Goal: Task Accomplishment & Management: Complete application form

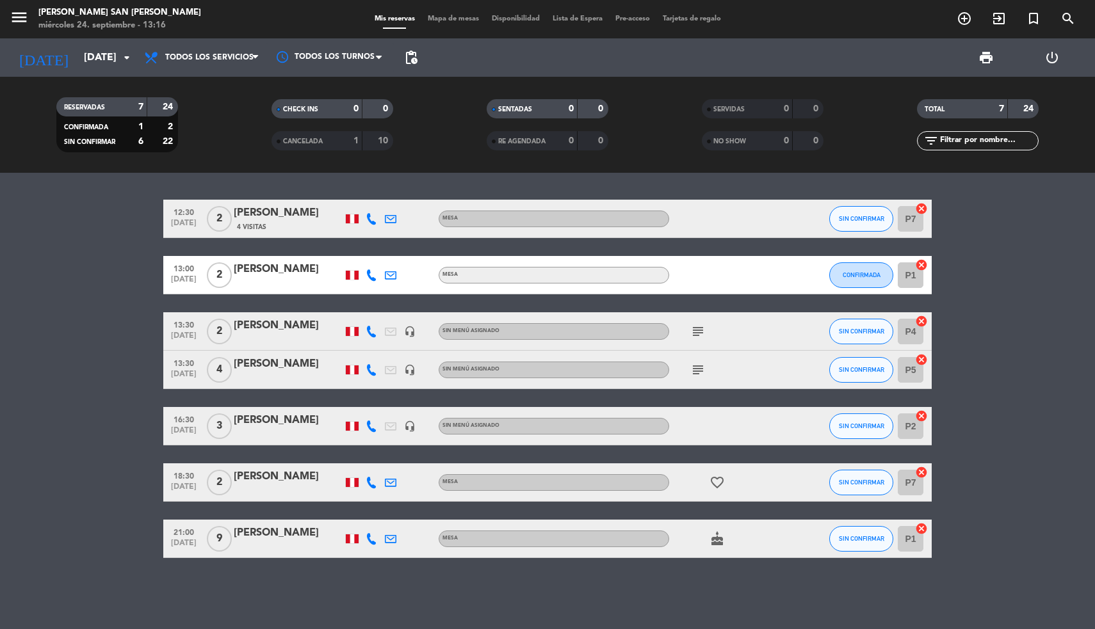
drag, startPoint x: 79, startPoint y: 269, endPoint x: 52, endPoint y: 266, distance: 27.6
click at [52, 266] on bookings-row "12:30 [DATE] 2 [PERSON_NAME] 4 Visitas Mesa SIN CONFIRMAR P7 cancel 13:00 [DATE…" at bounding box center [547, 379] width 1095 height 359
click at [24, 22] on icon "menu" at bounding box center [19, 17] width 19 height 19
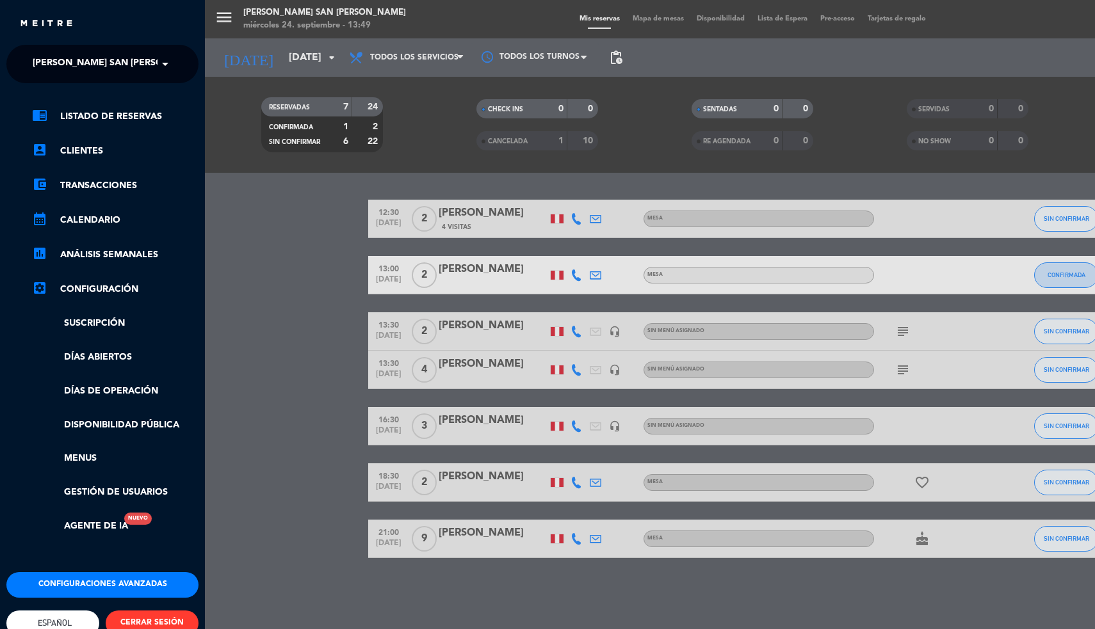
click at [44, 54] on span "[PERSON_NAME] San [PERSON_NAME]" at bounding box center [119, 64] width 172 height 27
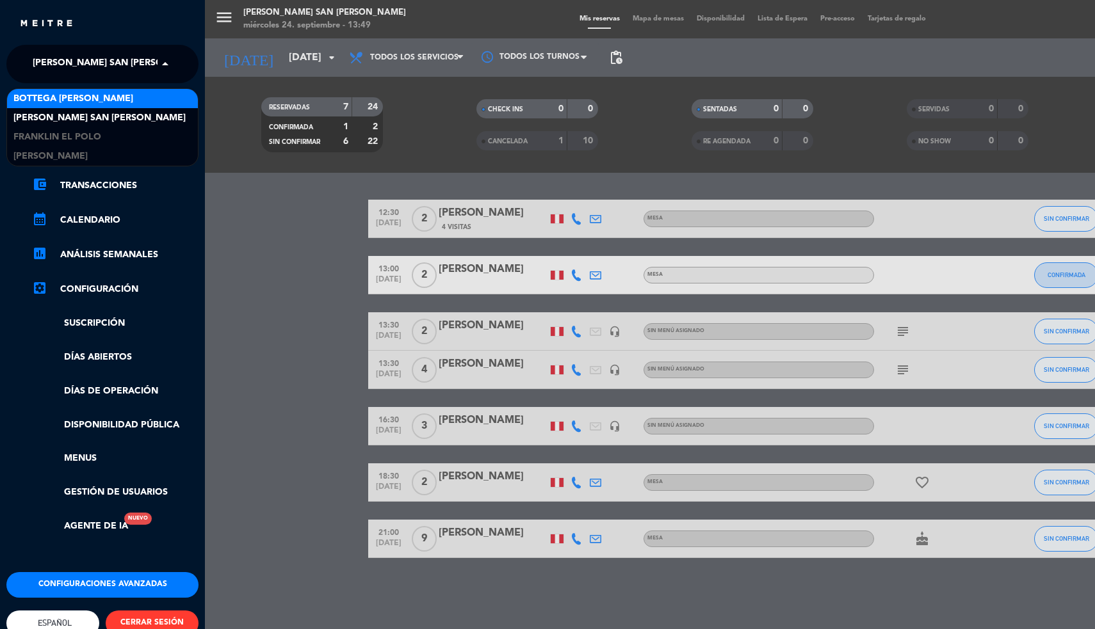
click at [44, 102] on span "Bottega [PERSON_NAME]" at bounding box center [73, 99] width 120 height 15
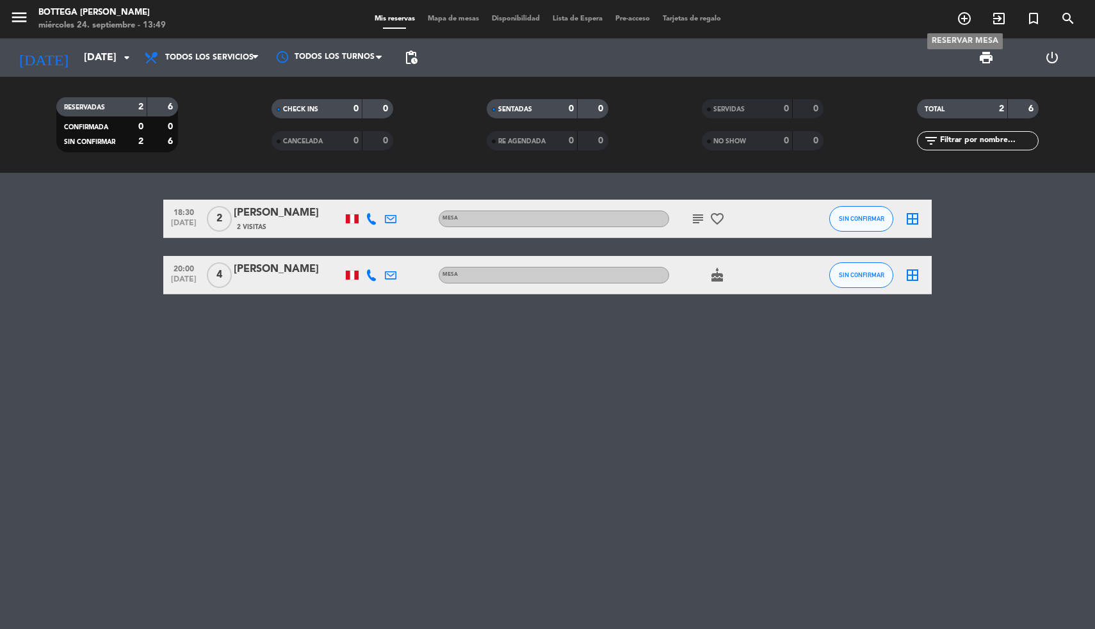
click at [965, 13] on icon "add_circle_outline" at bounding box center [963, 18] width 15 height 15
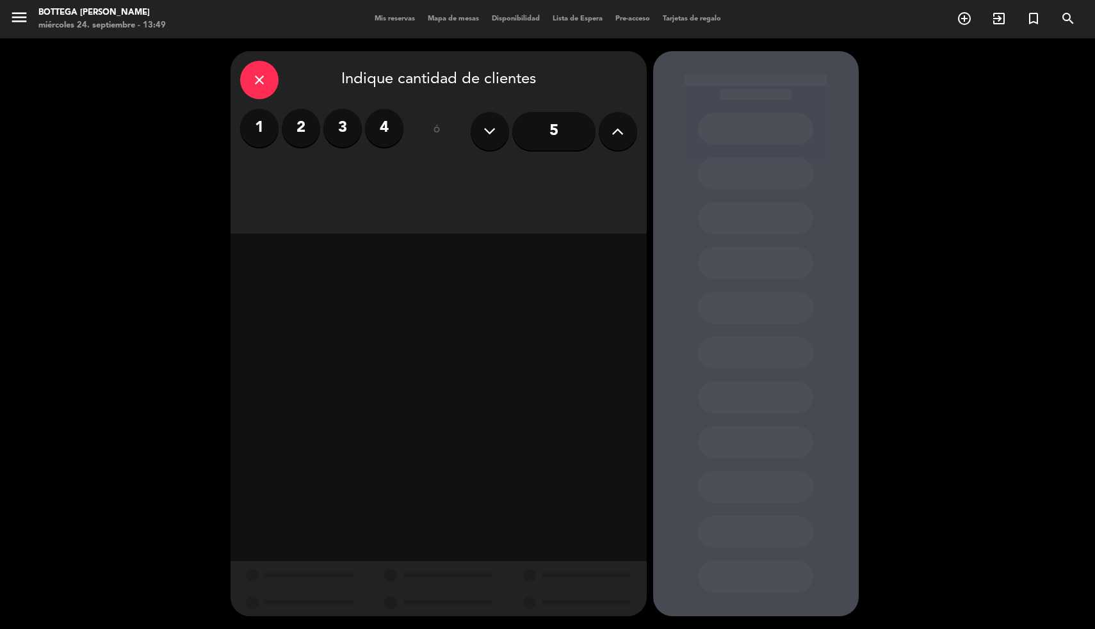
click at [394, 125] on label "4" at bounding box center [384, 128] width 38 height 38
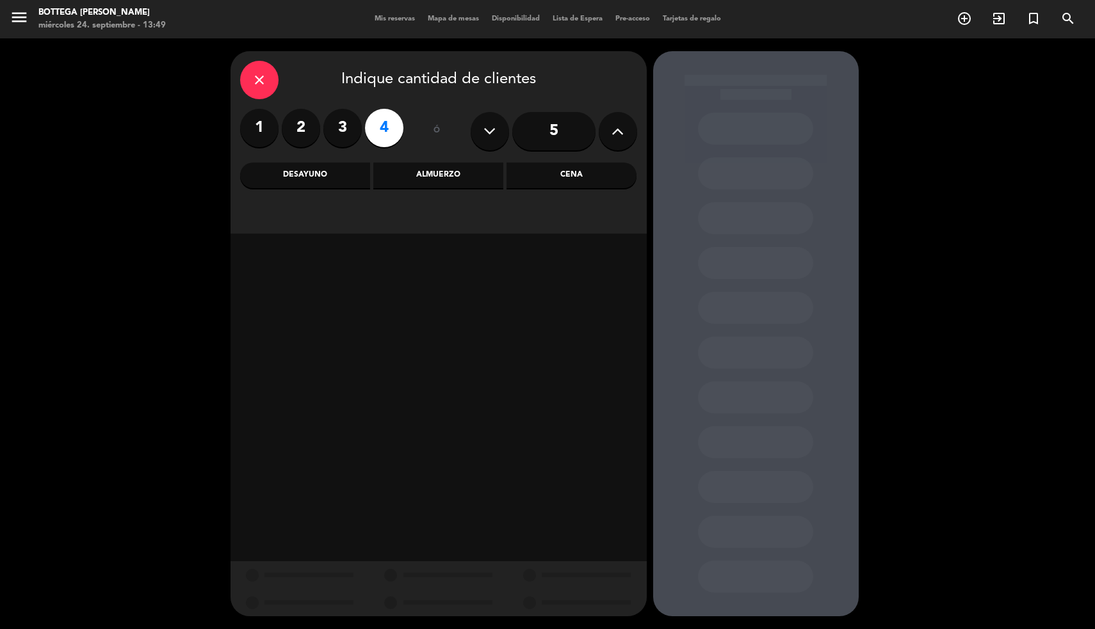
click at [547, 173] on div "Cena" at bounding box center [571, 176] width 130 height 26
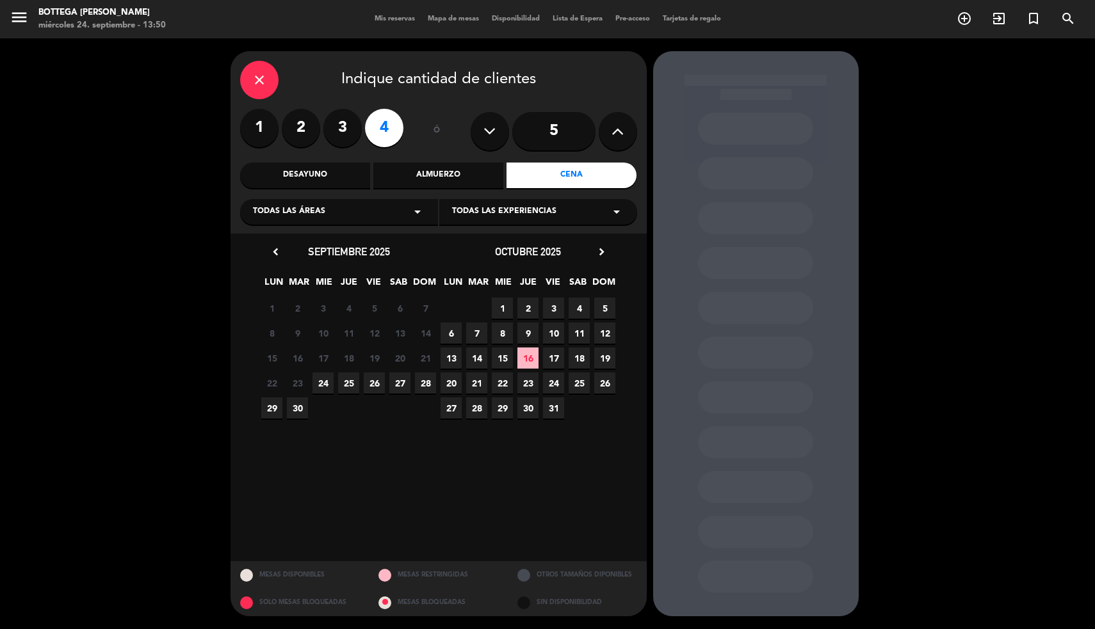
drag, startPoint x: 547, startPoint y: 173, endPoint x: 405, endPoint y: 379, distance: 250.7
click at [405, 379] on span "27" at bounding box center [399, 383] width 21 height 21
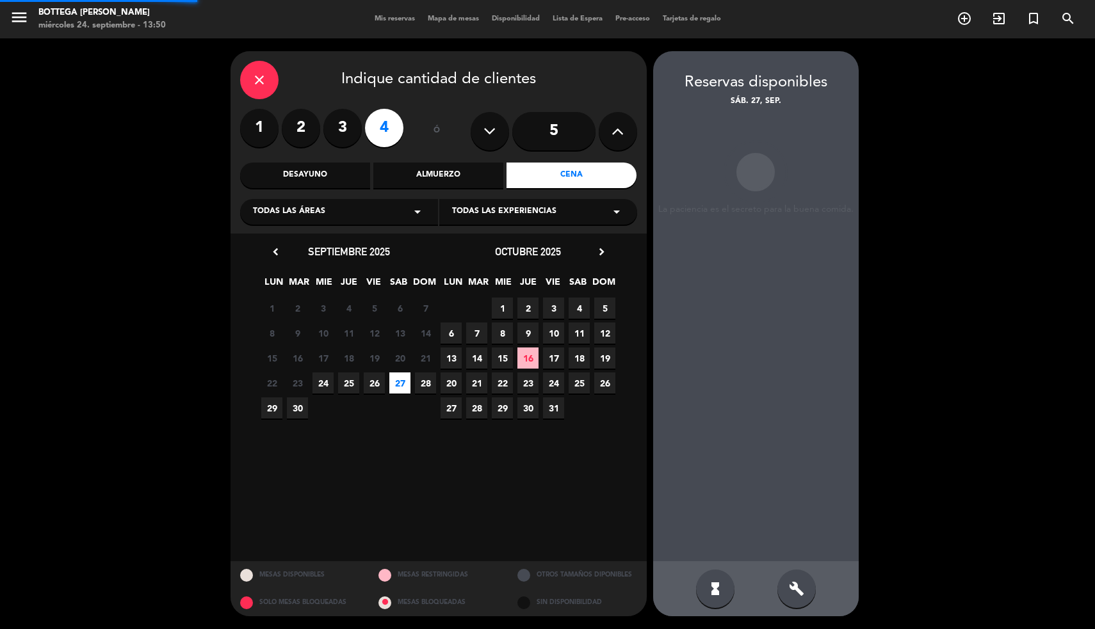
click at [405, 379] on span "27" at bounding box center [399, 383] width 21 height 21
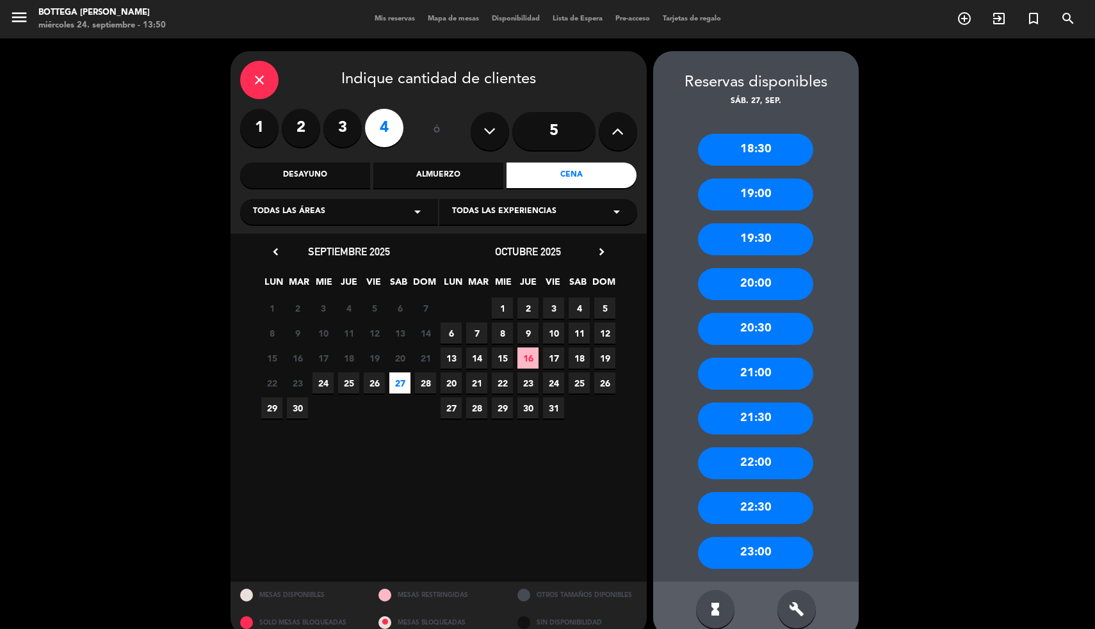
click at [769, 379] on div "21:00" at bounding box center [755, 374] width 115 height 32
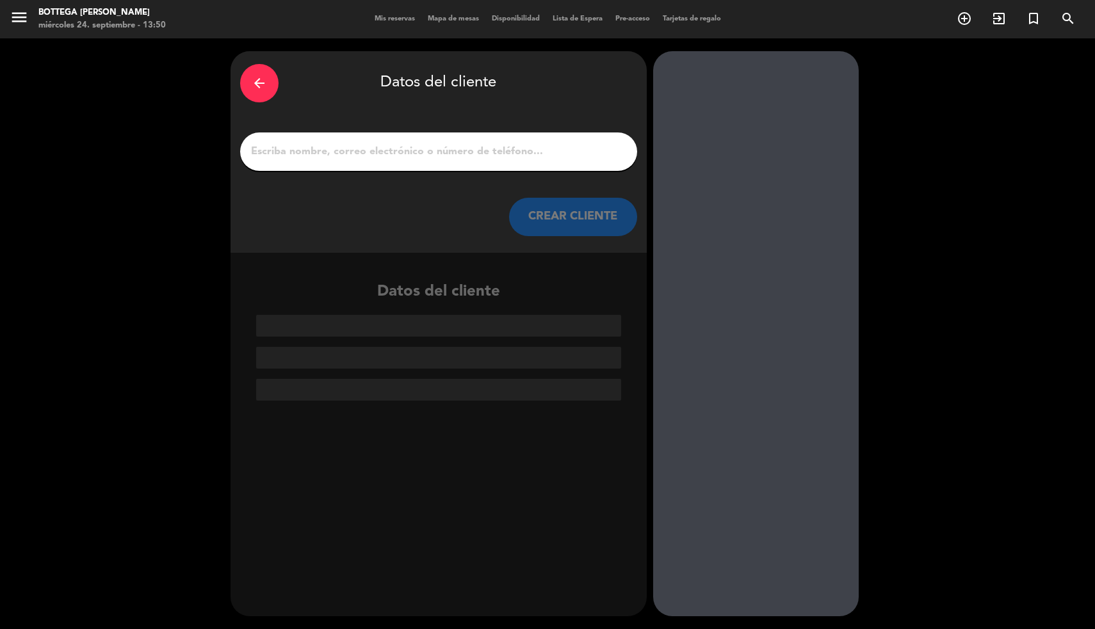
click at [507, 156] on input "1" at bounding box center [439, 152] width 378 height 18
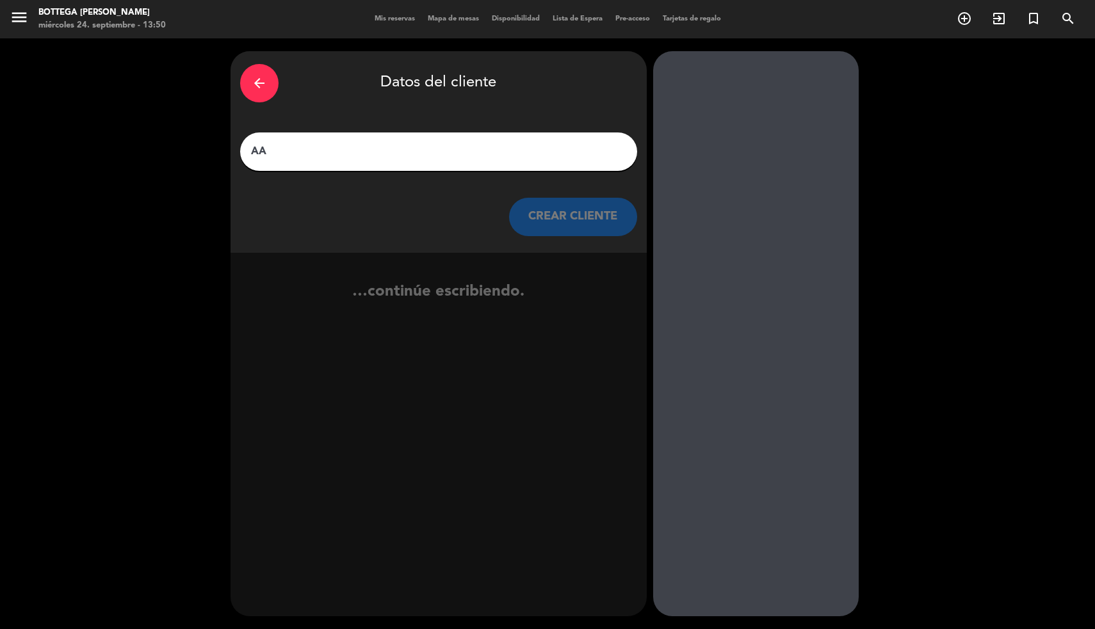
type input "A"
type input "[PERSON_NAME]"
click at [579, 218] on button "CREAR CLIENTE" at bounding box center [573, 217] width 128 height 38
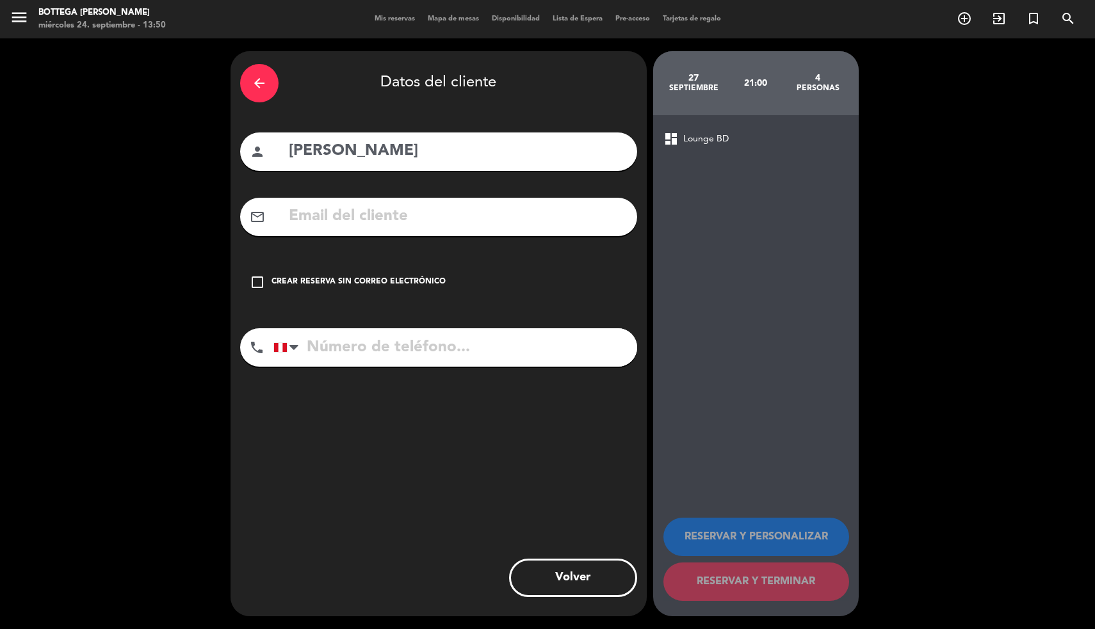
click at [369, 281] on div "Crear reserva sin correo electrónico" at bounding box center [358, 282] width 174 height 13
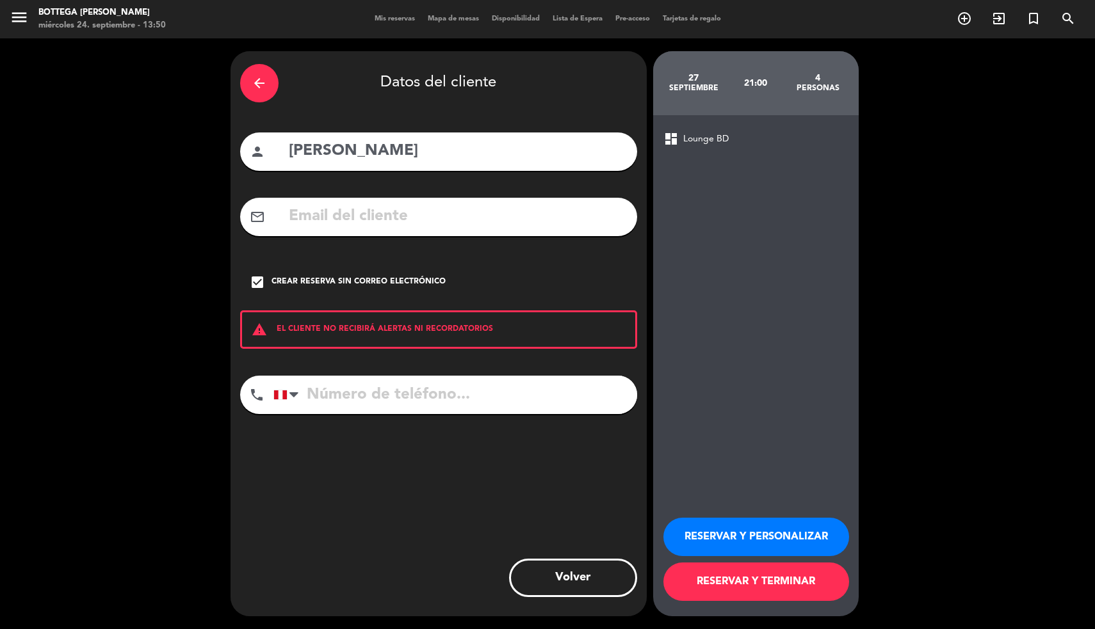
click at [371, 405] on input "tel" at bounding box center [455, 395] width 364 height 38
type input "942 876 307"
click at [757, 539] on button "RESERVAR Y PERSONALIZAR" at bounding box center [756, 537] width 186 height 38
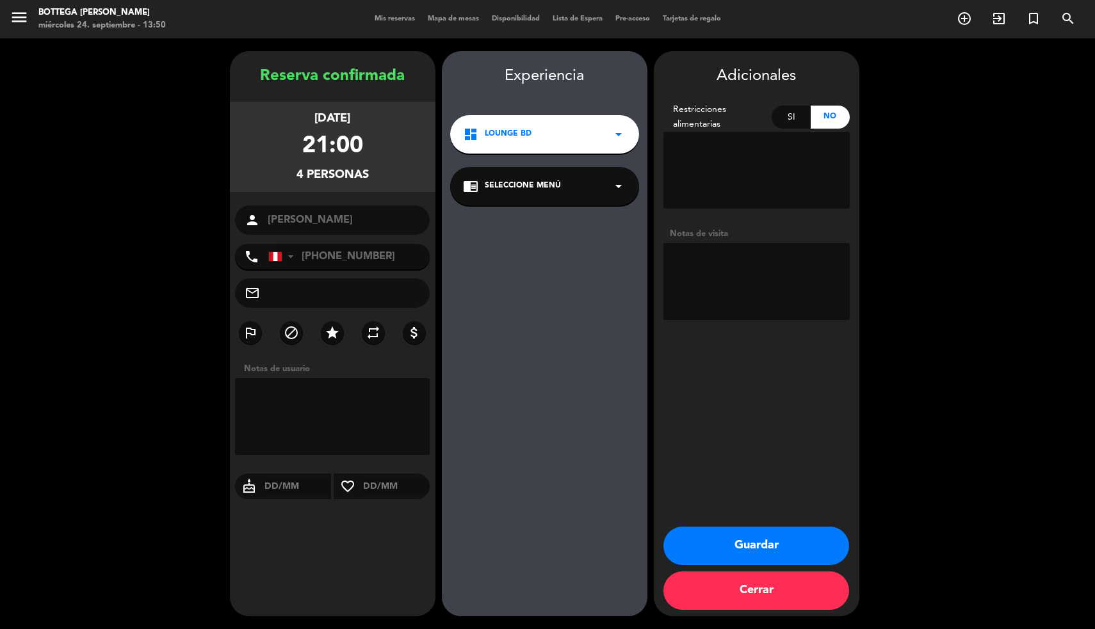
click at [730, 277] on textarea at bounding box center [756, 281] width 186 height 77
type textarea "zona bar/lounge *no salón*"
click at [714, 545] on button "Guardar" at bounding box center [756, 546] width 186 height 38
